Goal: Task Accomplishment & Management: Use online tool/utility

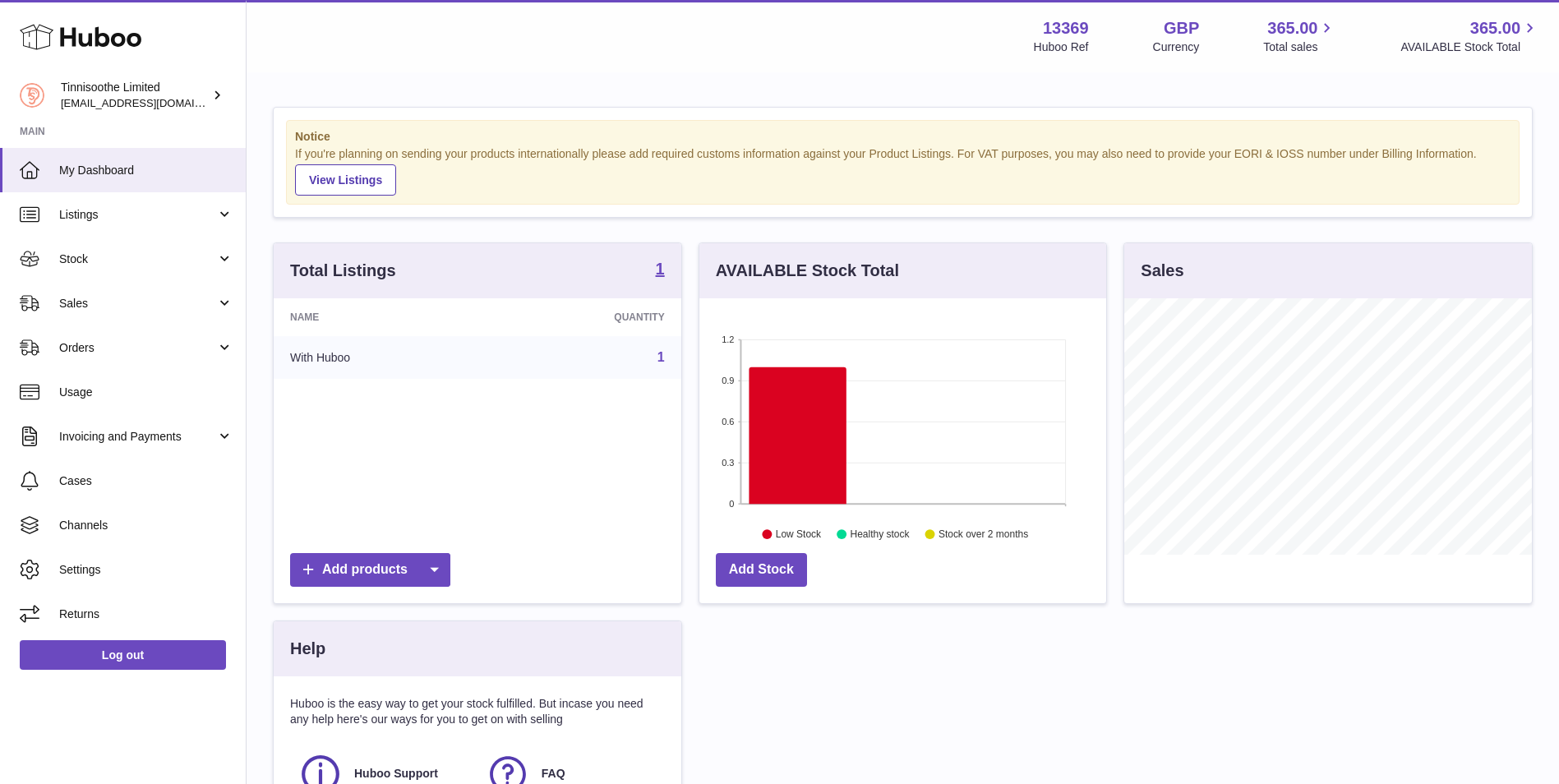
scroll to position [256, 407]
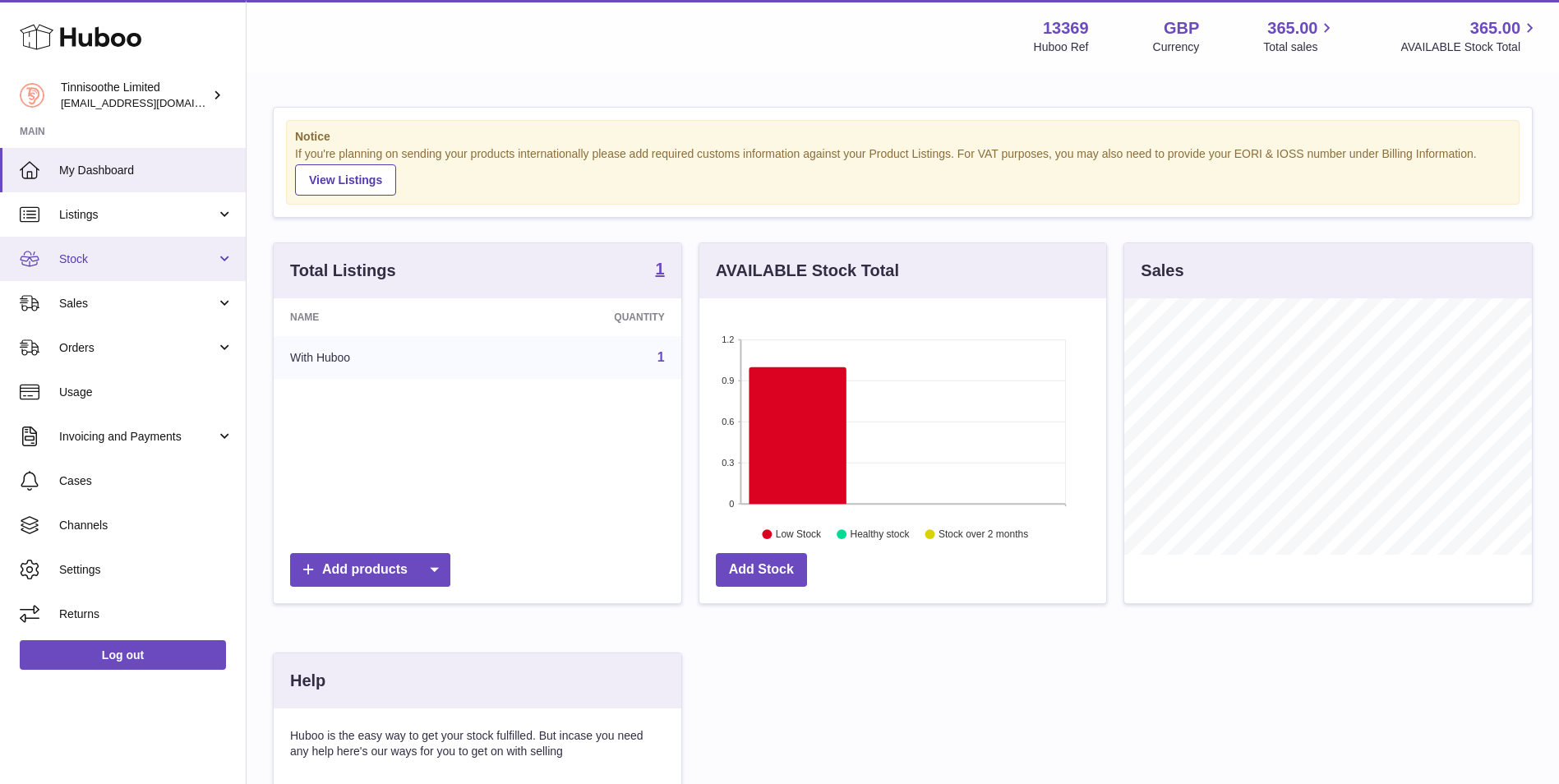
click at [55, 254] on link "Stock" at bounding box center [123, 259] width 246 height 44
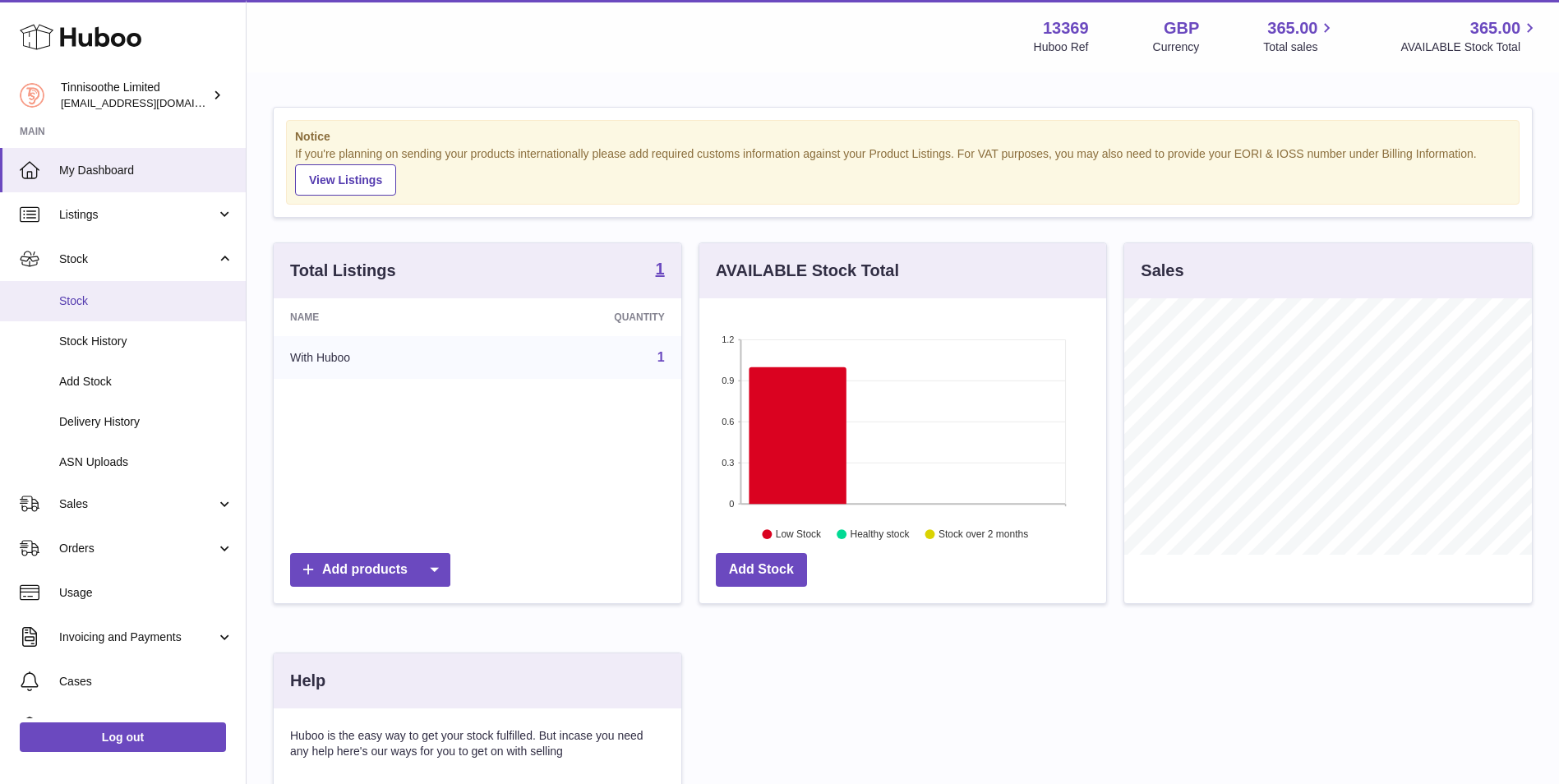
click at [73, 293] on span "Stock" at bounding box center [146, 301] width 174 height 16
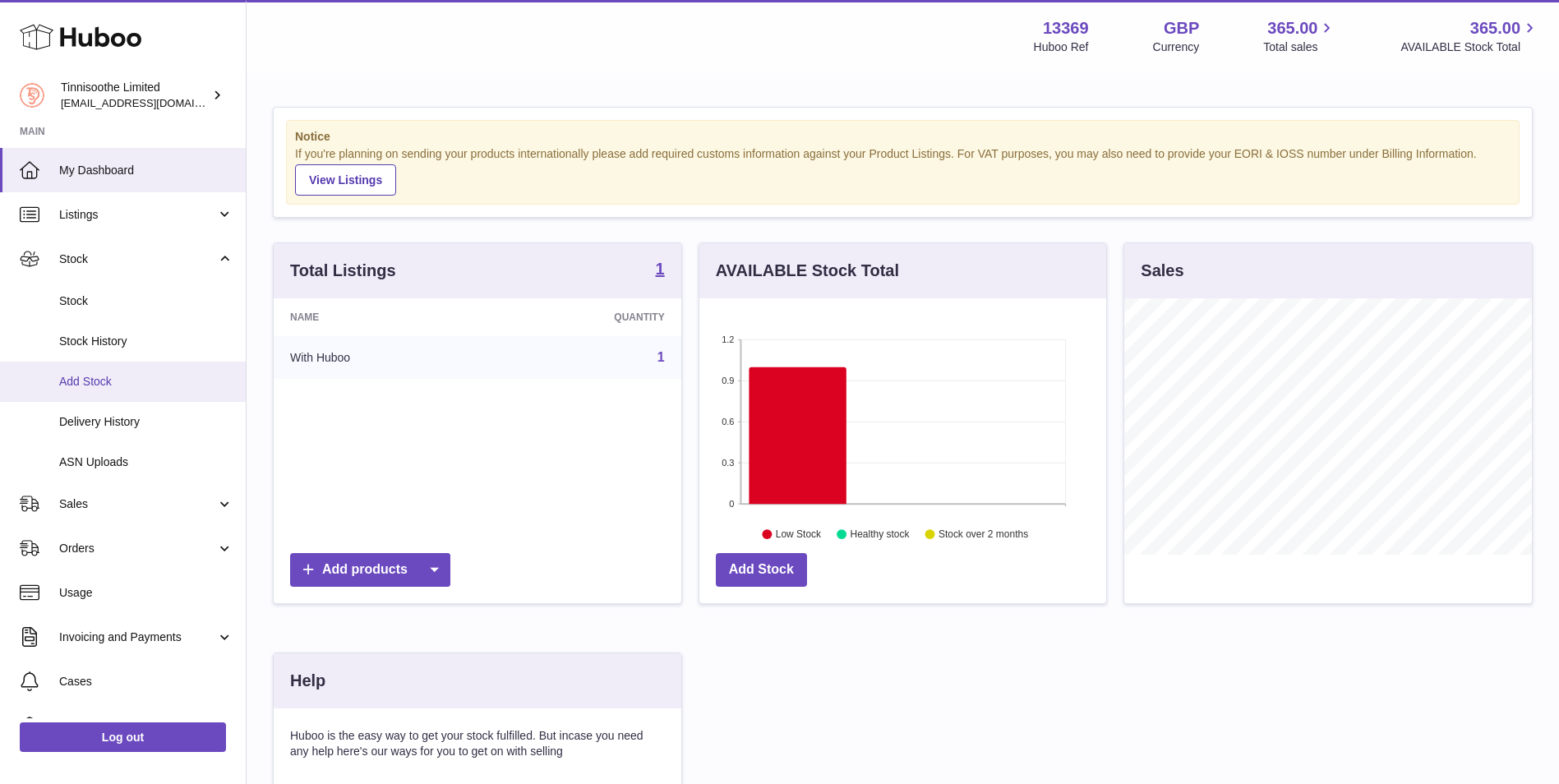
click at [89, 375] on span "Add Stock" at bounding box center [146, 381] width 174 height 16
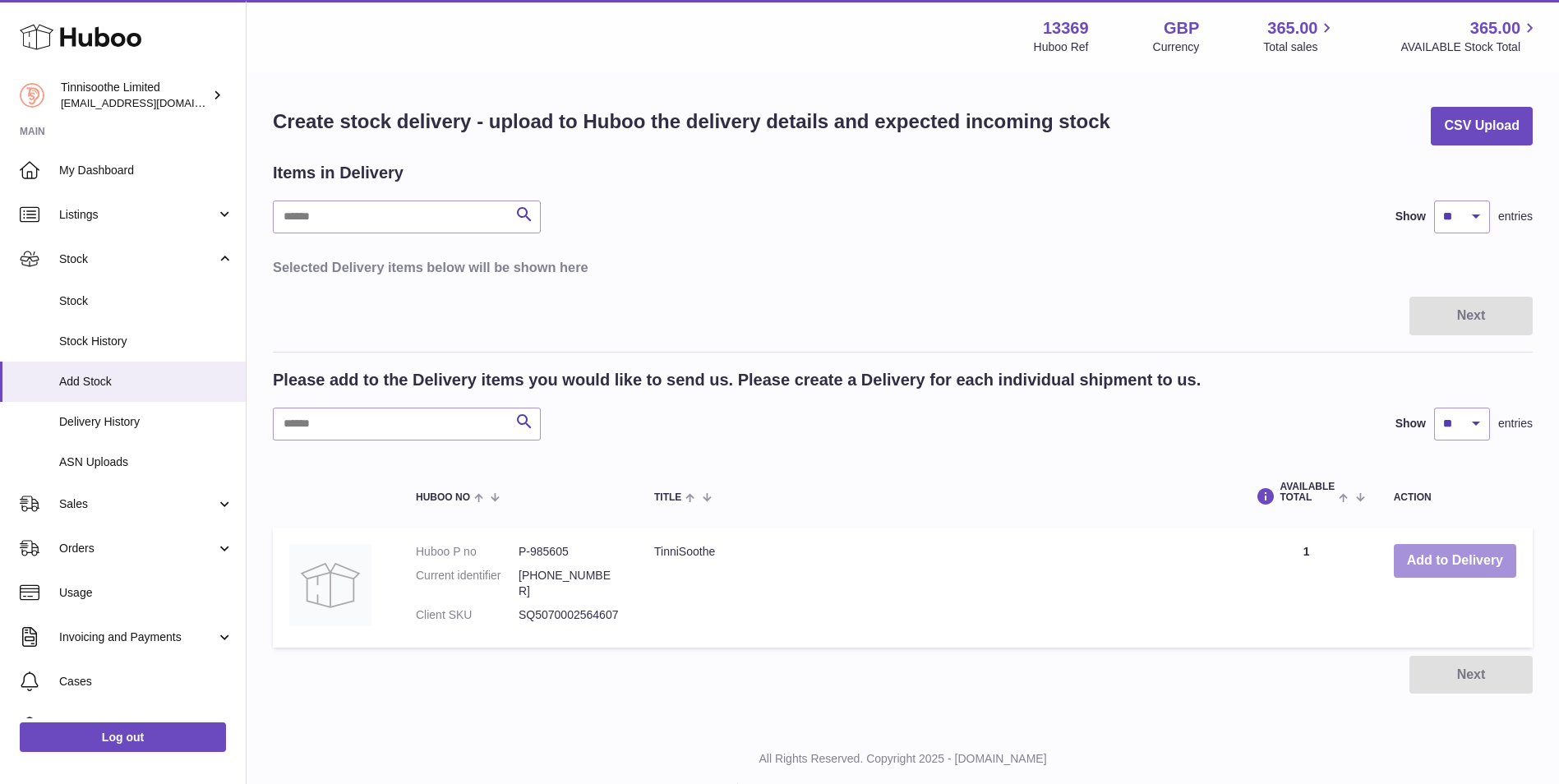
click at [1474, 562] on button "Add to Delivery" at bounding box center [1455, 561] width 123 height 34
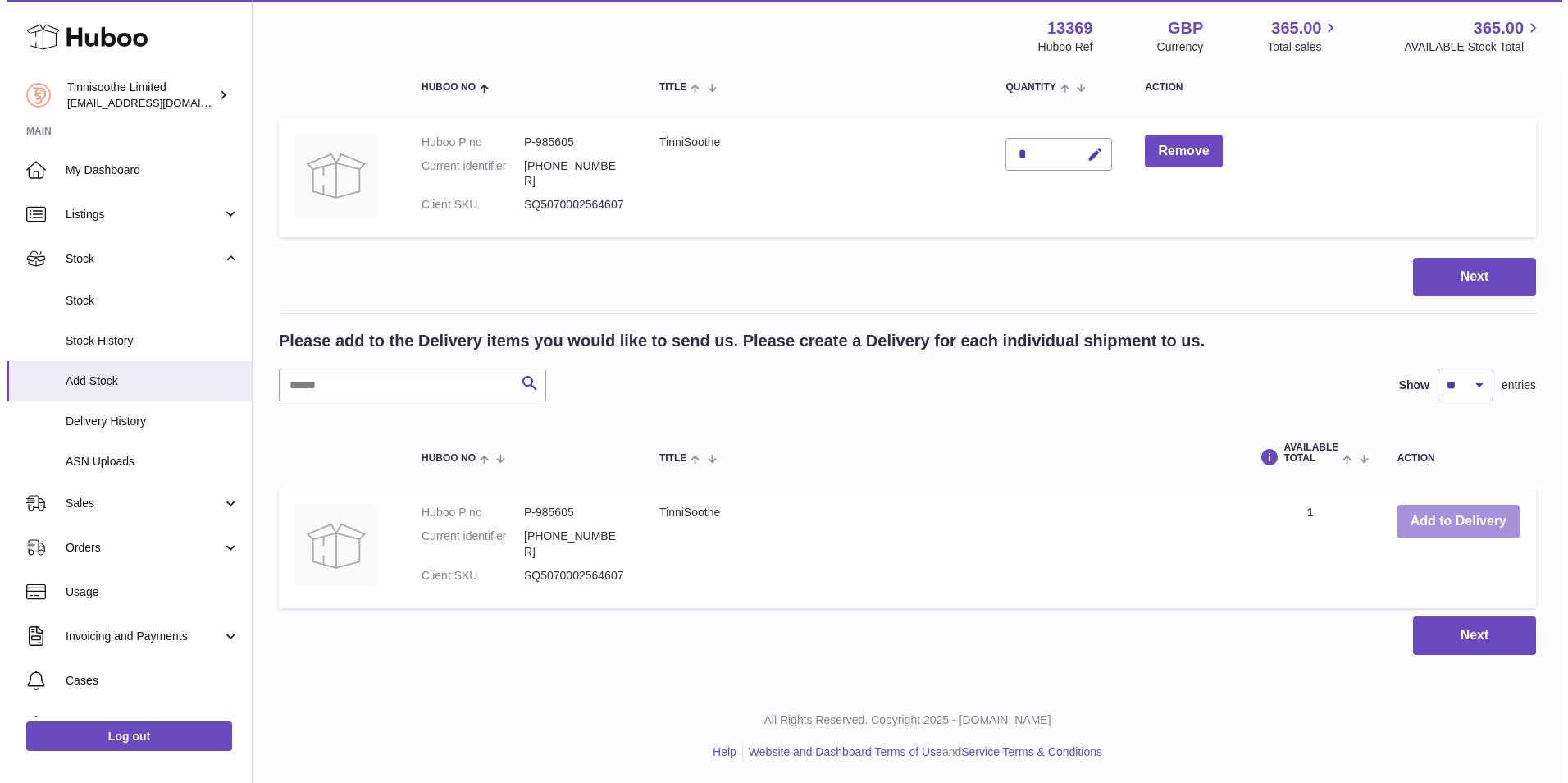
scroll to position [195, 0]
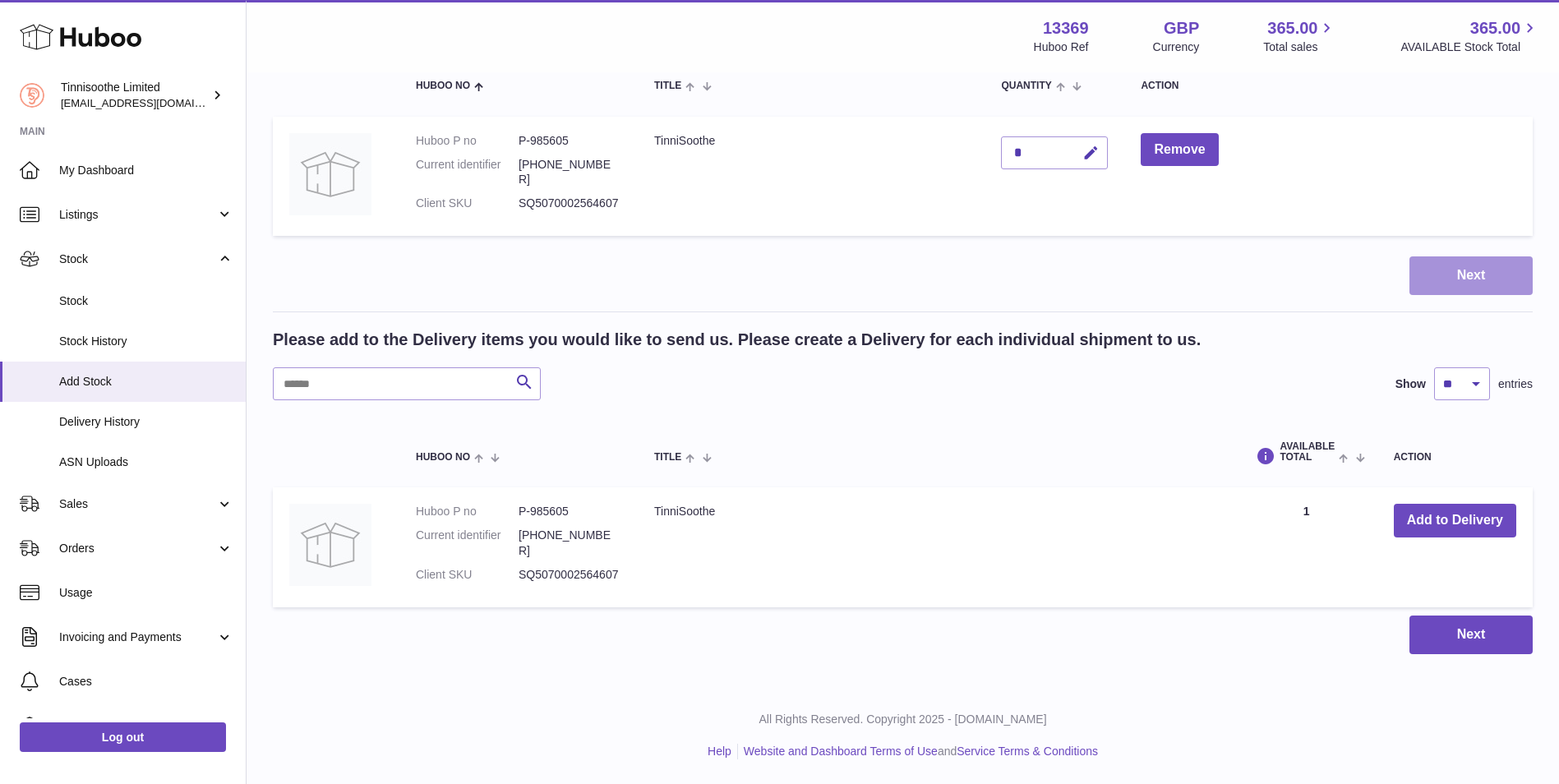
click at [1452, 268] on button "Next" at bounding box center [1472, 275] width 124 height 39
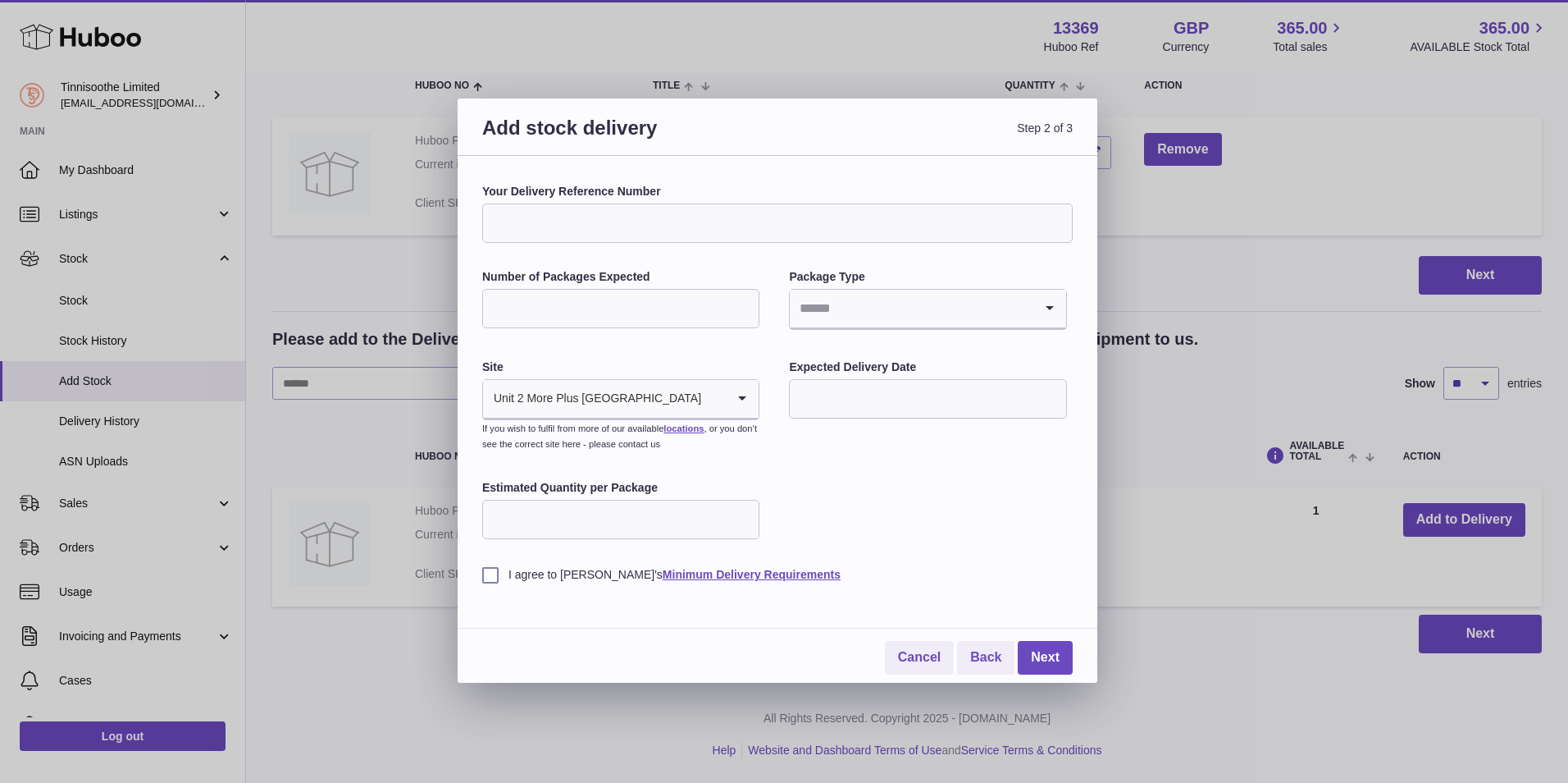
click at [745, 399] on icon "Search for option" at bounding box center [742, 399] width 33 height 38
click at [880, 482] on div "Your Delivery Reference Number Number of Packages Expected Package Type Loading…" at bounding box center [777, 383] width 591 height 399
click at [913, 663] on link "Cancel" at bounding box center [919, 658] width 69 height 34
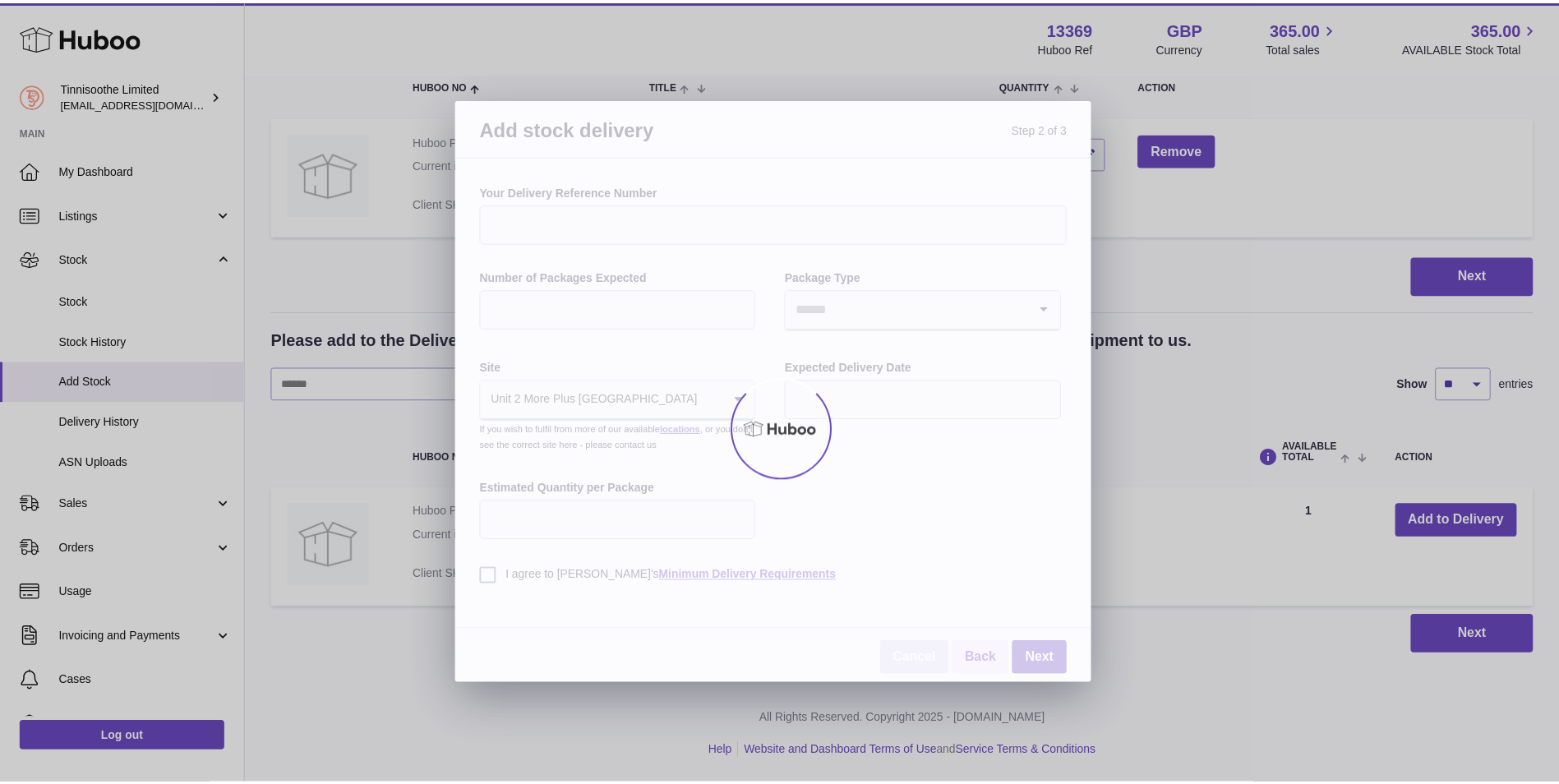
scroll to position [40, 0]
